Goal: Task Accomplishment & Management: Use online tool/utility

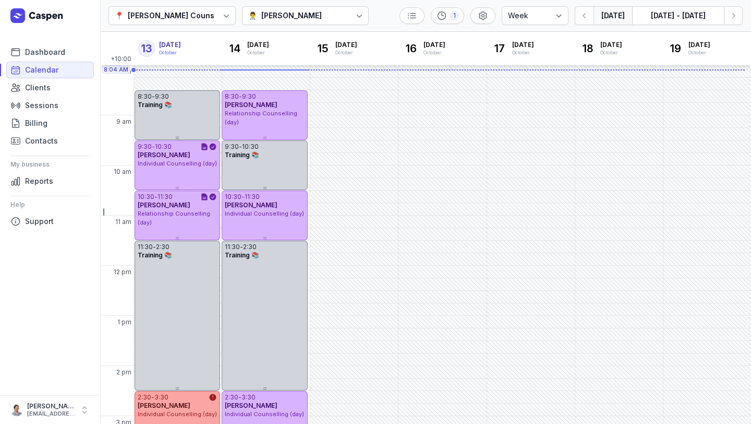
select select "week"
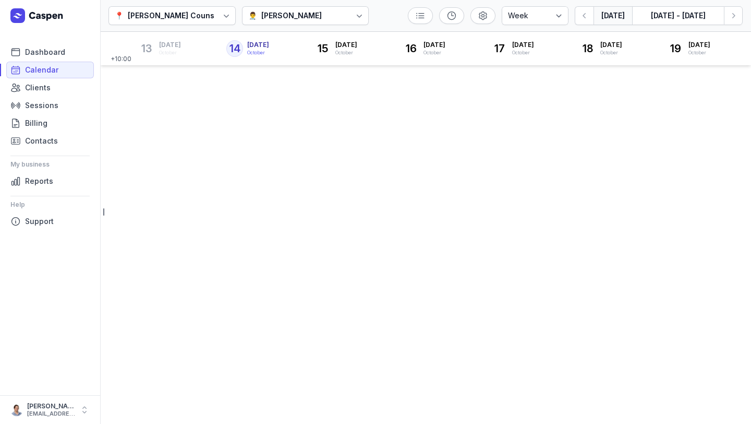
select select "week"
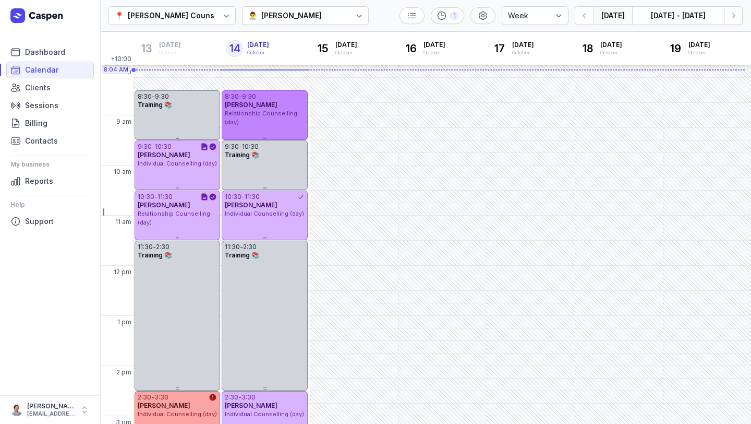
click at [275, 116] on span "Relationship Counselling (day)" at bounding box center [261, 118] width 73 height 16
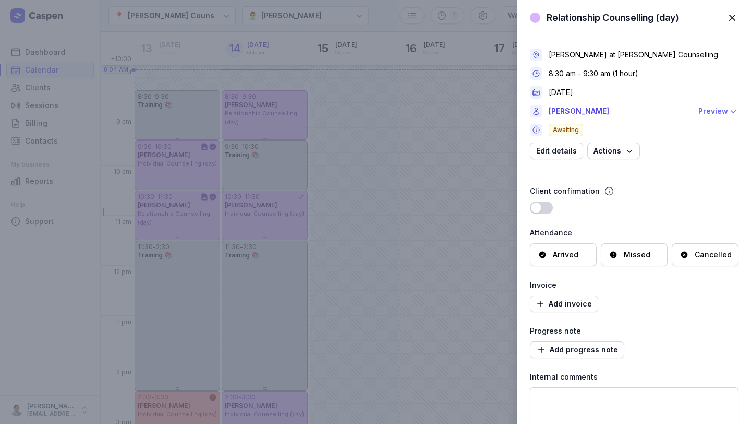
click at [712, 113] on div "Preview" at bounding box center [714, 111] width 30 height 13
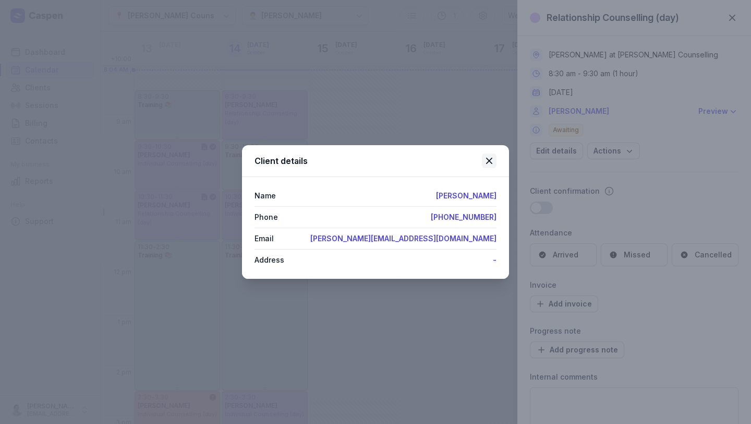
click at [489, 162] on icon at bounding box center [489, 160] width 13 height 13
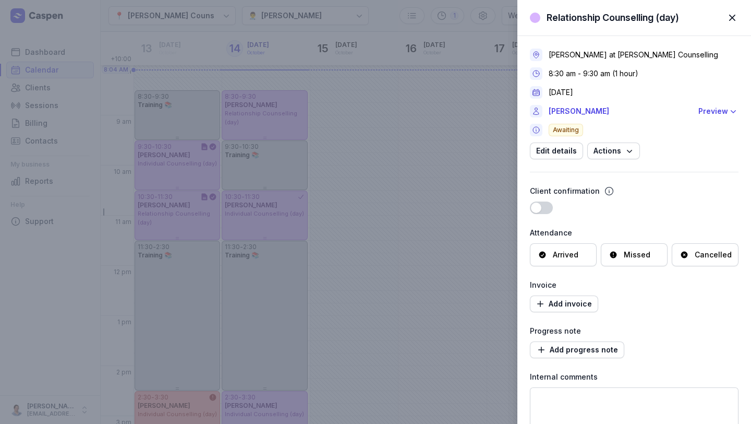
click at [733, 17] on span "button" at bounding box center [732, 17] width 23 height 23
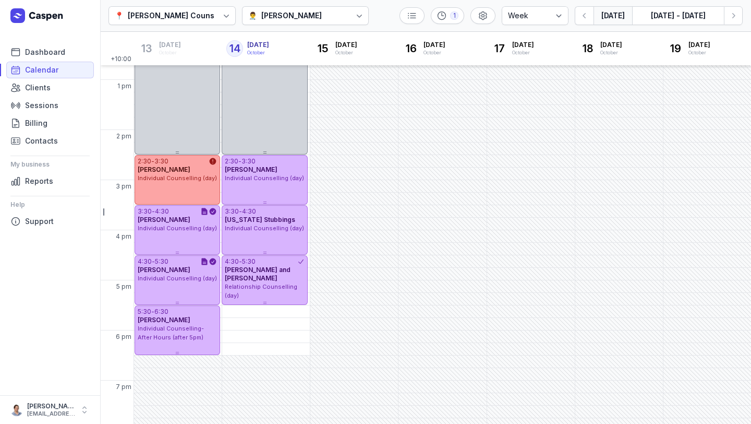
scroll to position [235, 0]
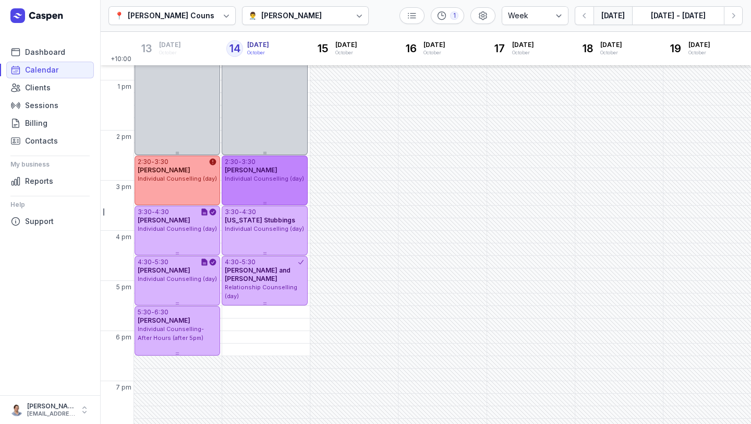
click at [271, 183] on div "Individual Counselling (day)" at bounding box center [264, 178] width 79 height 9
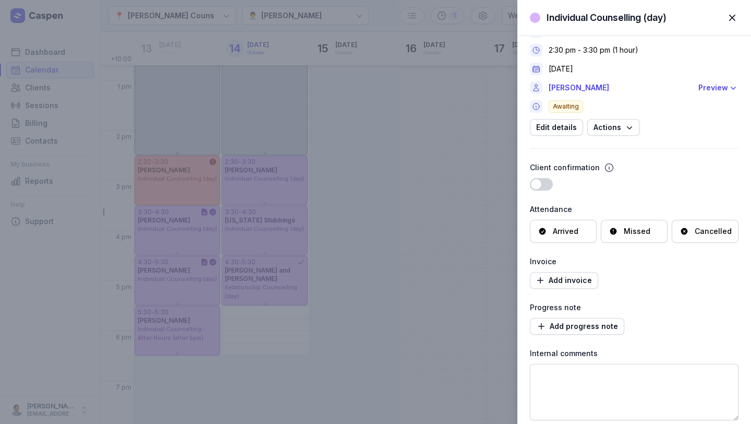
scroll to position [0, 0]
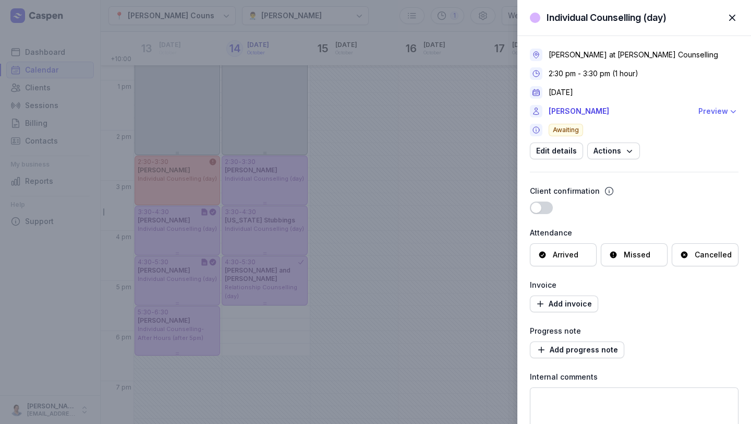
click at [717, 111] on div "Preview" at bounding box center [714, 111] width 30 height 13
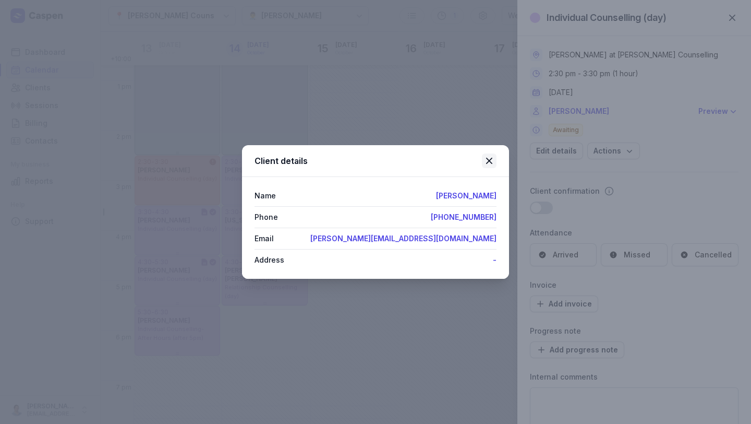
click at [492, 165] on icon at bounding box center [489, 160] width 13 height 13
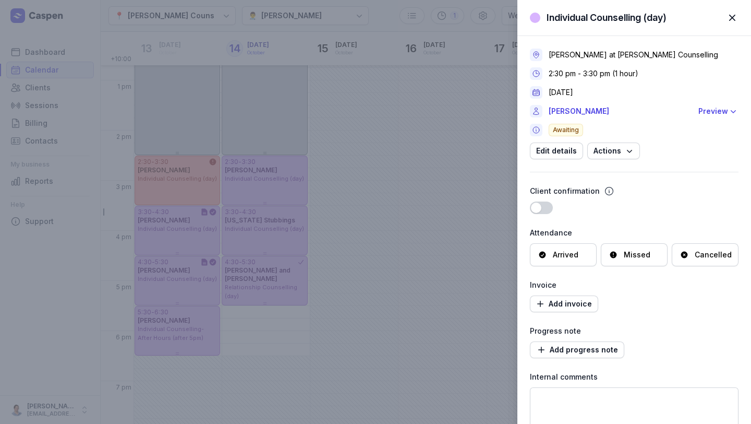
click at [728, 20] on span "button" at bounding box center [732, 17] width 23 height 23
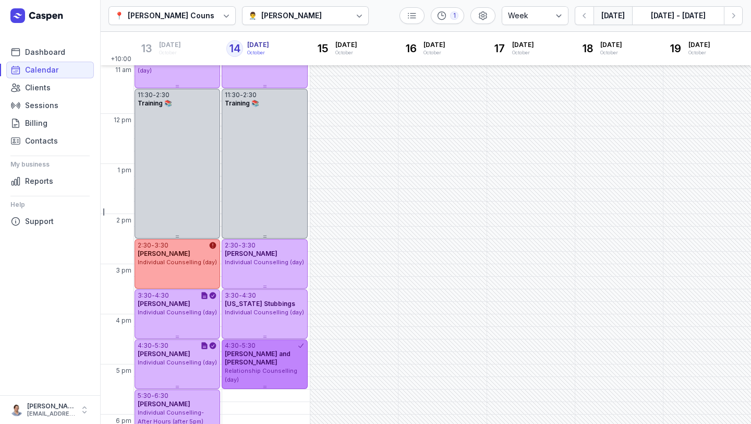
scroll to position [152, 0]
click at [282, 299] on div "[US_STATE] Stubbings" at bounding box center [264, 303] width 79 height 8
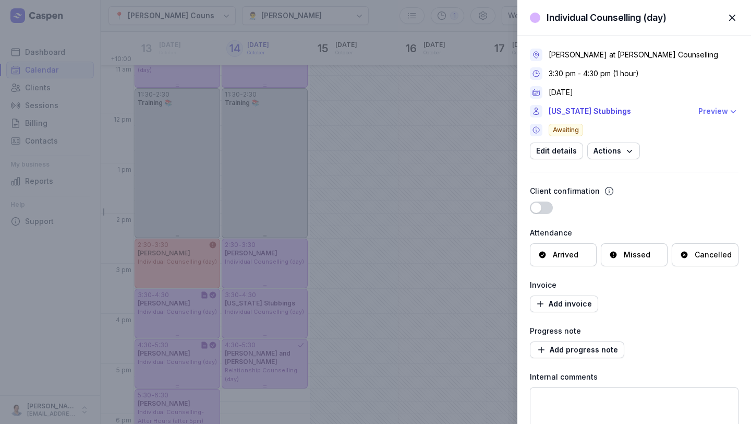
click at [712, 113] on div "Preview" at bounding box center [714, 111] width 30 height 13
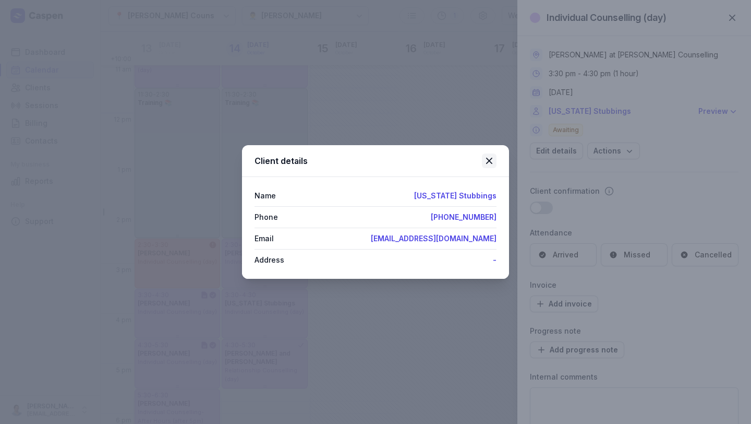
click at [489, 161] on icon at bounding box center [489, 161] width 6 height 6
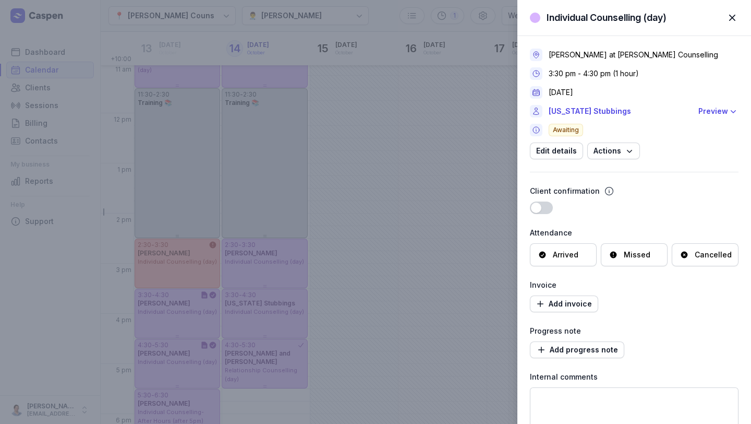
click at [268, 371] on div "Individual Counselling (day) Close panel [PERSON_NAME] at [PERSON_NAME] Counsel…" at bounding box center [375, 212] width 751 height 424
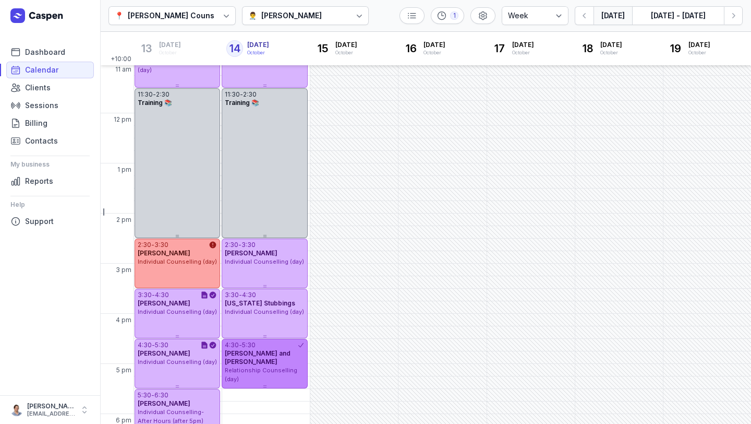
click at [257, 366] on span "Relationship Counselling (day)" at bounding box center [261, 374] width 73 height 16
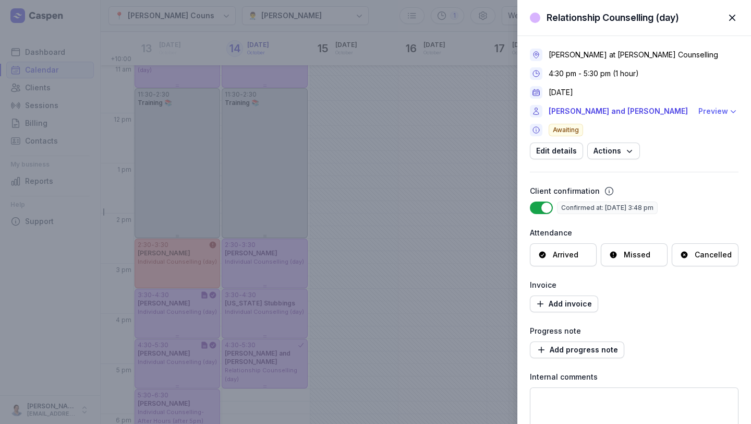
click at [714, 112] on div "Preview" at bounding box center [714, 111] width 30 height 13
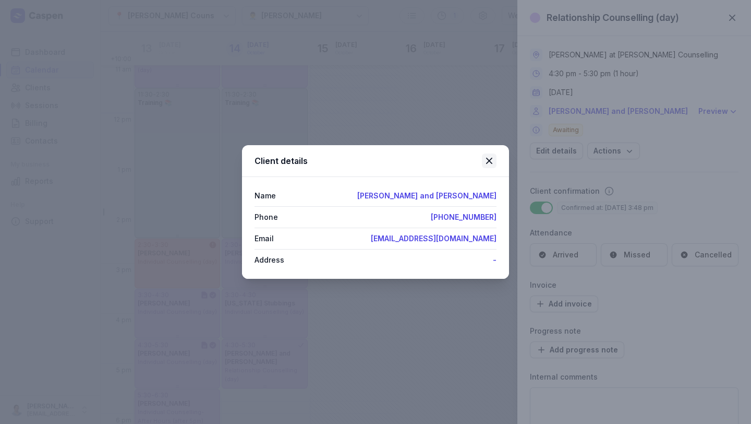
click at [486, 155] on icon at bounding box center [489, 160] width 13 height 13
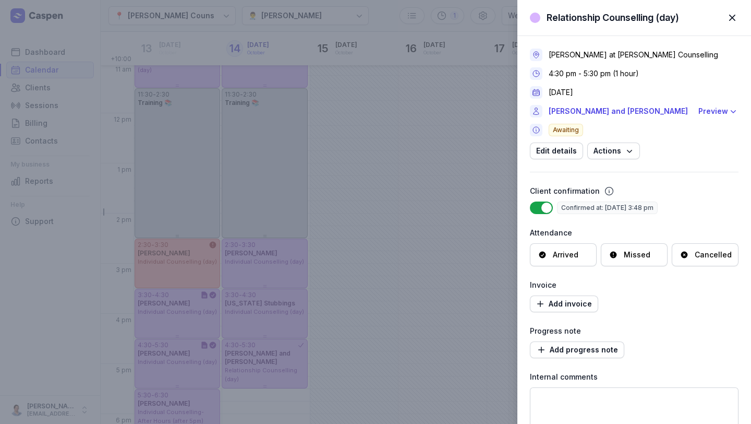
click at [322, 181] on div "Relationship Counselling (day) Close panel [PERSON_NAME] at [PERSON_NAME] Couns…" at bounding box center [375, 212] width 751 height 424
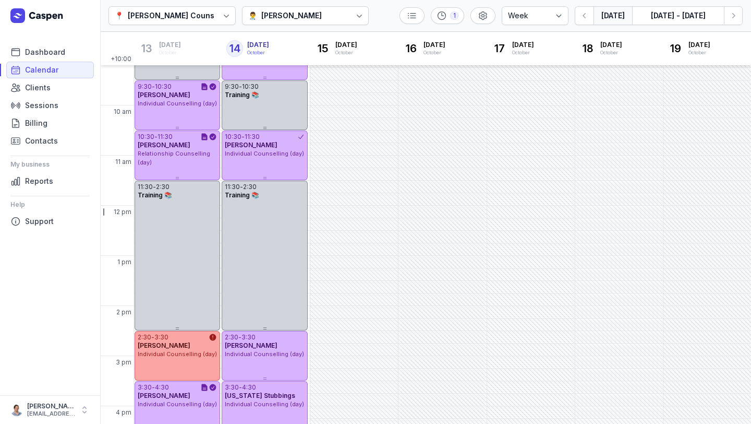
scroll to position [42, 0]
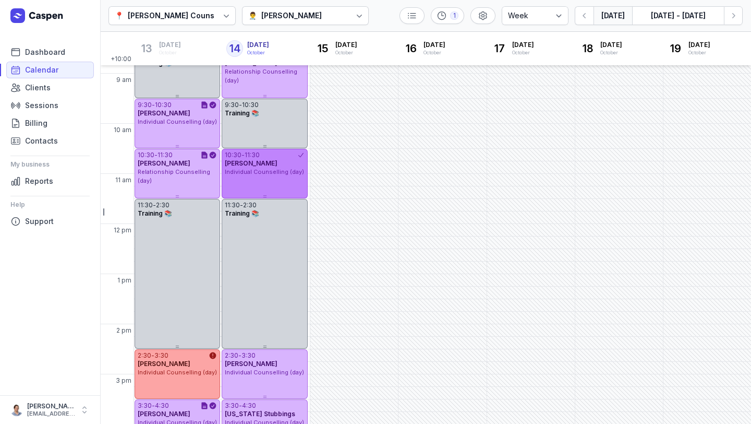
click at [261, 183] on div "10:30 - 11:30 [PERSON_NAME] Individual Counselling (day)" at bounding box center [265, 174] width 86 height 50
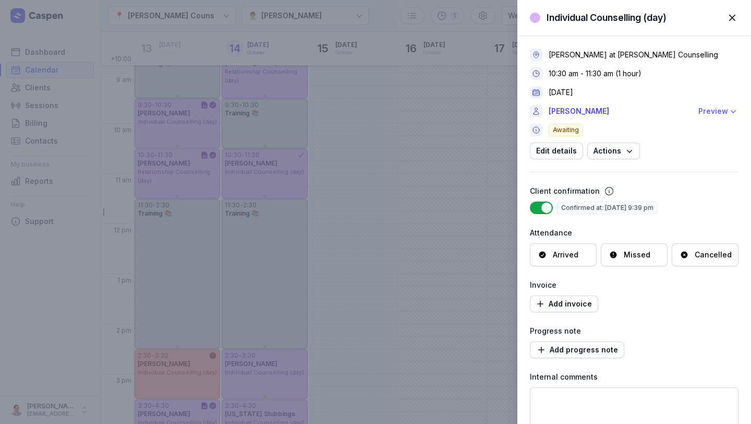
click at [711, 115] on div "Preview" at bounding box center [714, 111] width 30 height 13
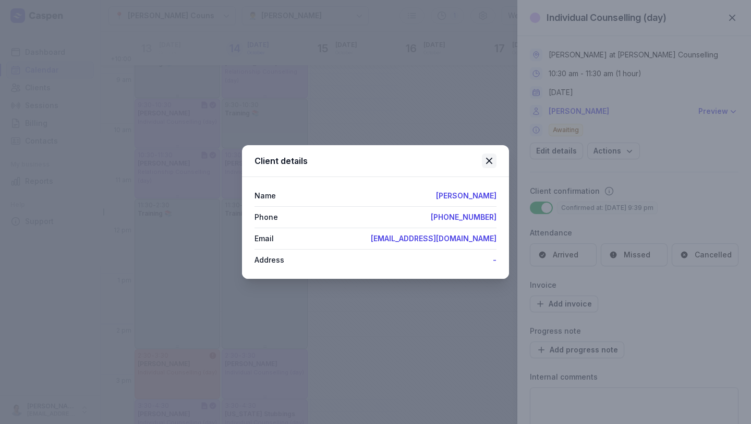
click at [488, 160] on icon at bounding box center [489, 160] width 13 height 13
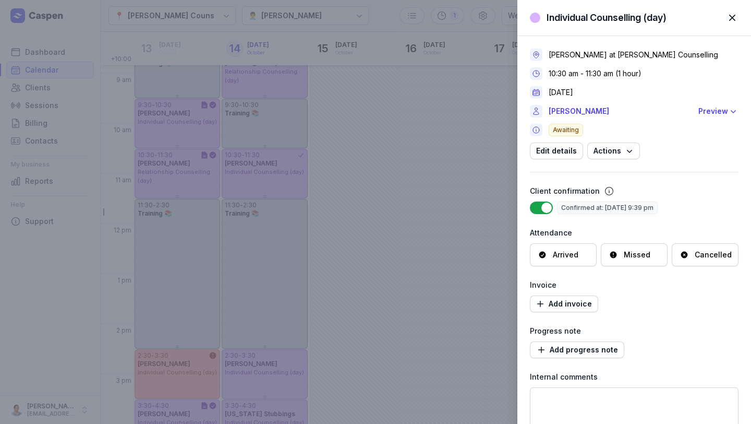
click at [733, 17] on span "button" at bounding box center [732, 17] width 23 height 23
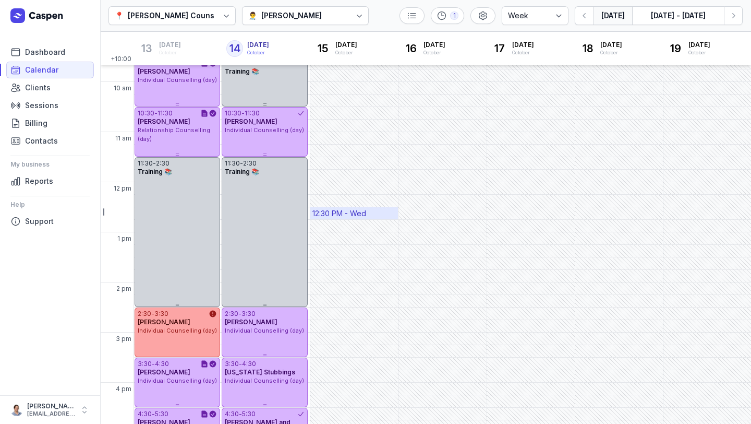
scroll to position [0, 0]
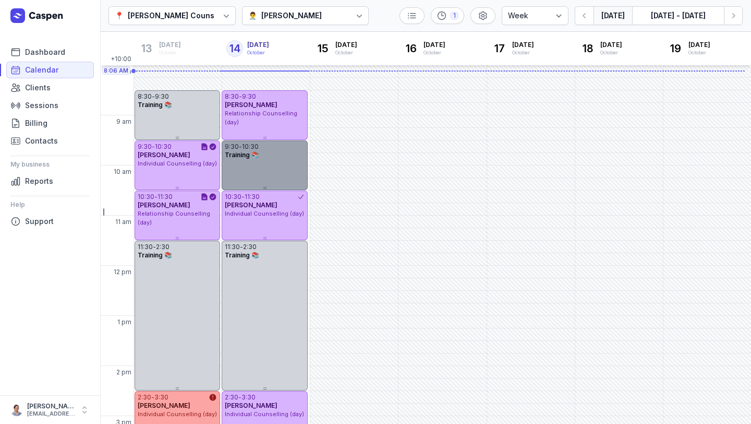
click at [273, 169] on div "9:30 - 10:30 Training 📚" at bounding box center [265, 165] width 86 height 50
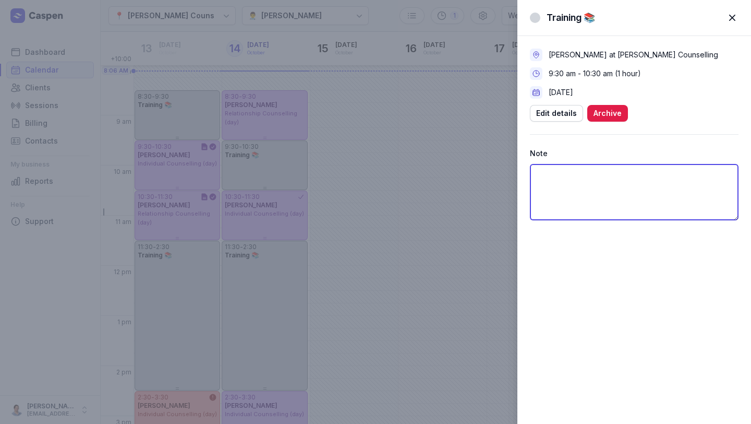
click at [633, 174] on textarea at bounding box center [634, 192] width 209 height 56
click at [611, 172] on textarea "notes [PERSON_NAME]- send excersises to [PERSON_NAME]" at bounding box center [634, 192] width 209 height 56
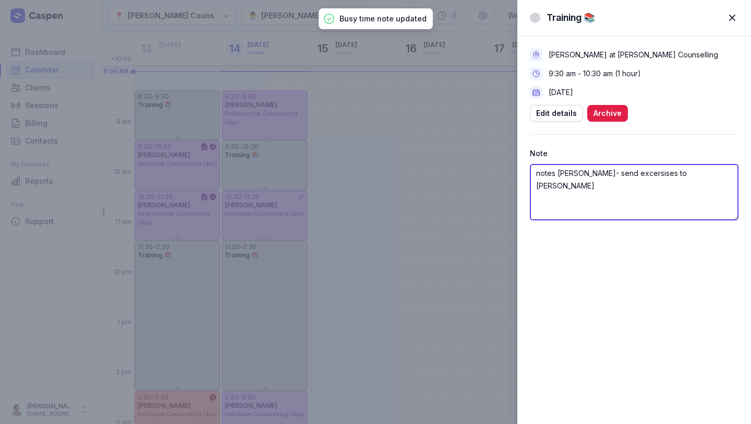
click at [630, 174] on textarea "notes [PERSON_NAME]- send excersises to [PERSON_NAME]" at bounding box center [634, 192] width 209 height 56
type textarea "notes [PERSON_NAME]- send breathing to [PERSON_NAME]"
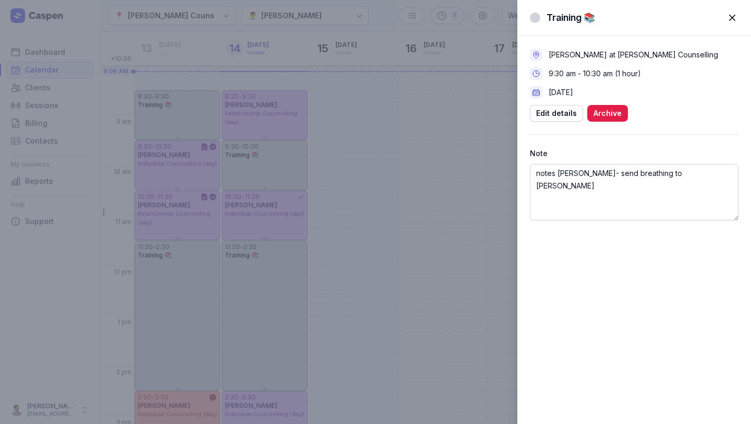
click at [614, 297] on div "[PERSON_NAME] at [PERSON_NAME] Counselling 9:30 am - 10:30 am (1 hour) [DATE] E…" at bounding box center [635, 229] width 234 height 388
click at [738, 21] on span "button" at bounding box center [732, 17] width 23 height 23
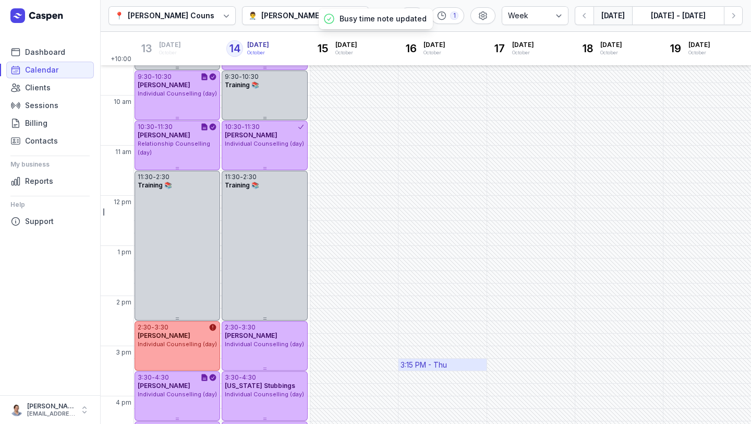
scroll to position [61, 0]
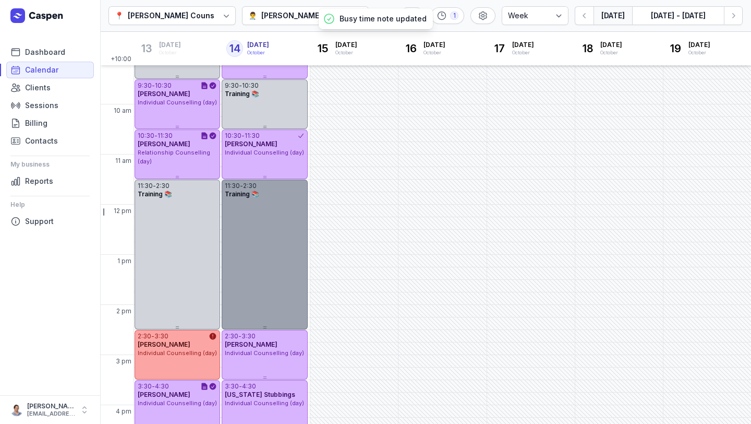
click at [277, 240] on div "11:30 - 2:30 Training 📚" at bounding box center [265, 254] width 86 height 150
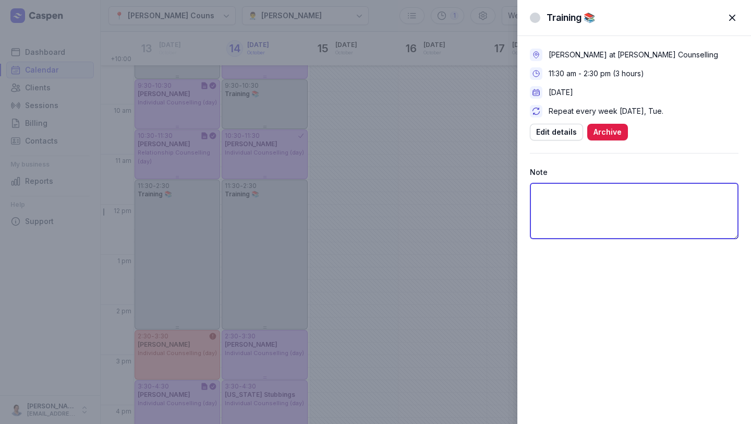
click at [607, 190] on textarea at bounding box center [634, 211] width 209 height 56
type textarea "supervision 12-1pm"
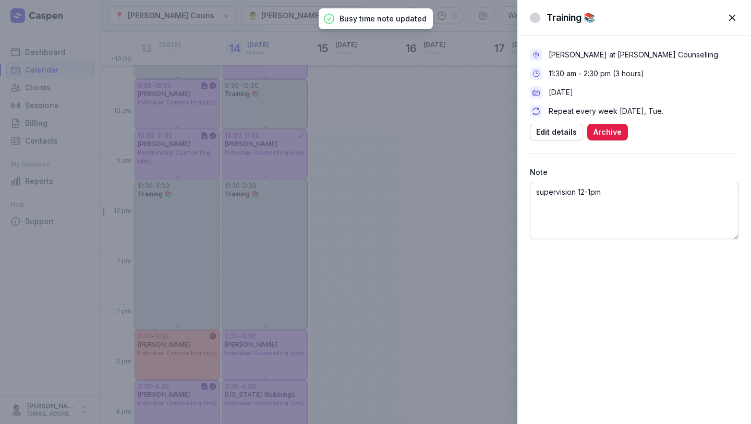
click at [638, 307] on div "[PERSON_NAME] at [PERSON_NAME] Counselling 11:30 am - 2:30 pm (3 hours) [DATE] …" at bounding box center [635, 229] width 234 height 388
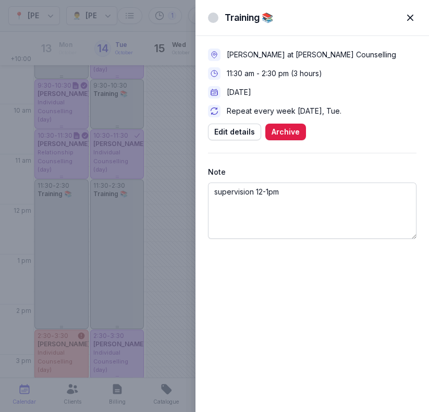
click at [272, 287] on div "[PERSON_NAME] at [PERSON_NAME] Counselling 11:30 am - 2:30 pm (3 hours) [DATE] …" at bounding box center [313, 223] width 234 height 377
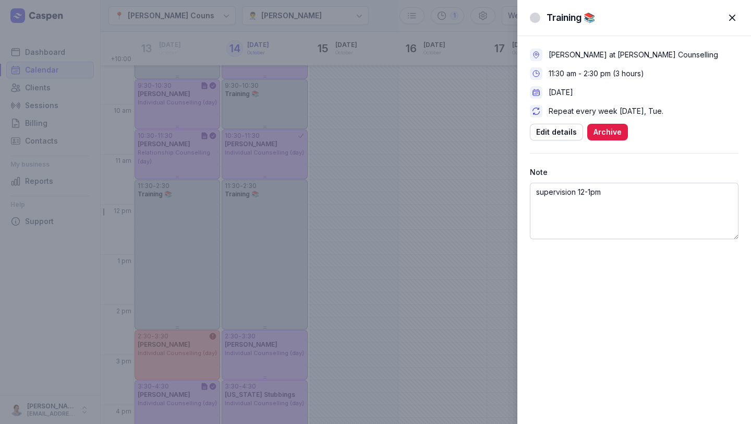
click at [735, 17] on span "button" at bounding box center [732, 17] width 23 height 23
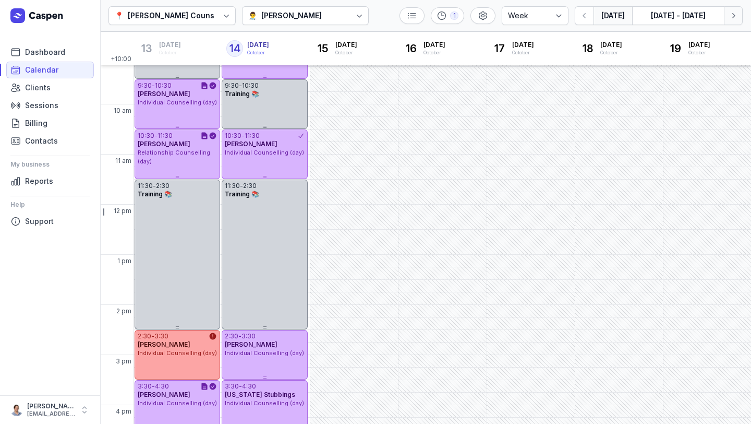
click at [733, 16] on icon "button" at bounding box center [733, 15] width 10 height 10
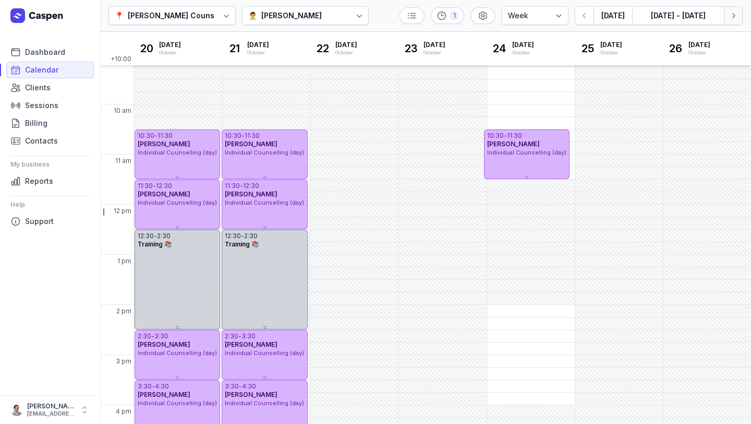
click at [732, 10] on button "Next week" at bounding box center [733, 15] width 19 height 19
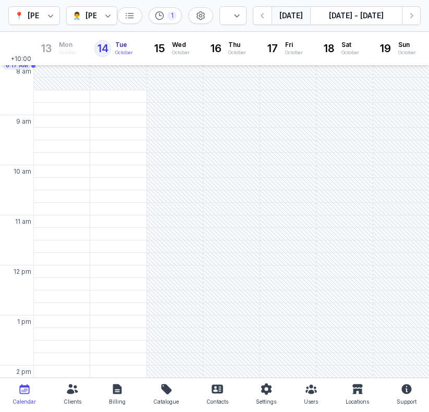
select select "week"
